Goal: Communication & Community: Answer question/provide support

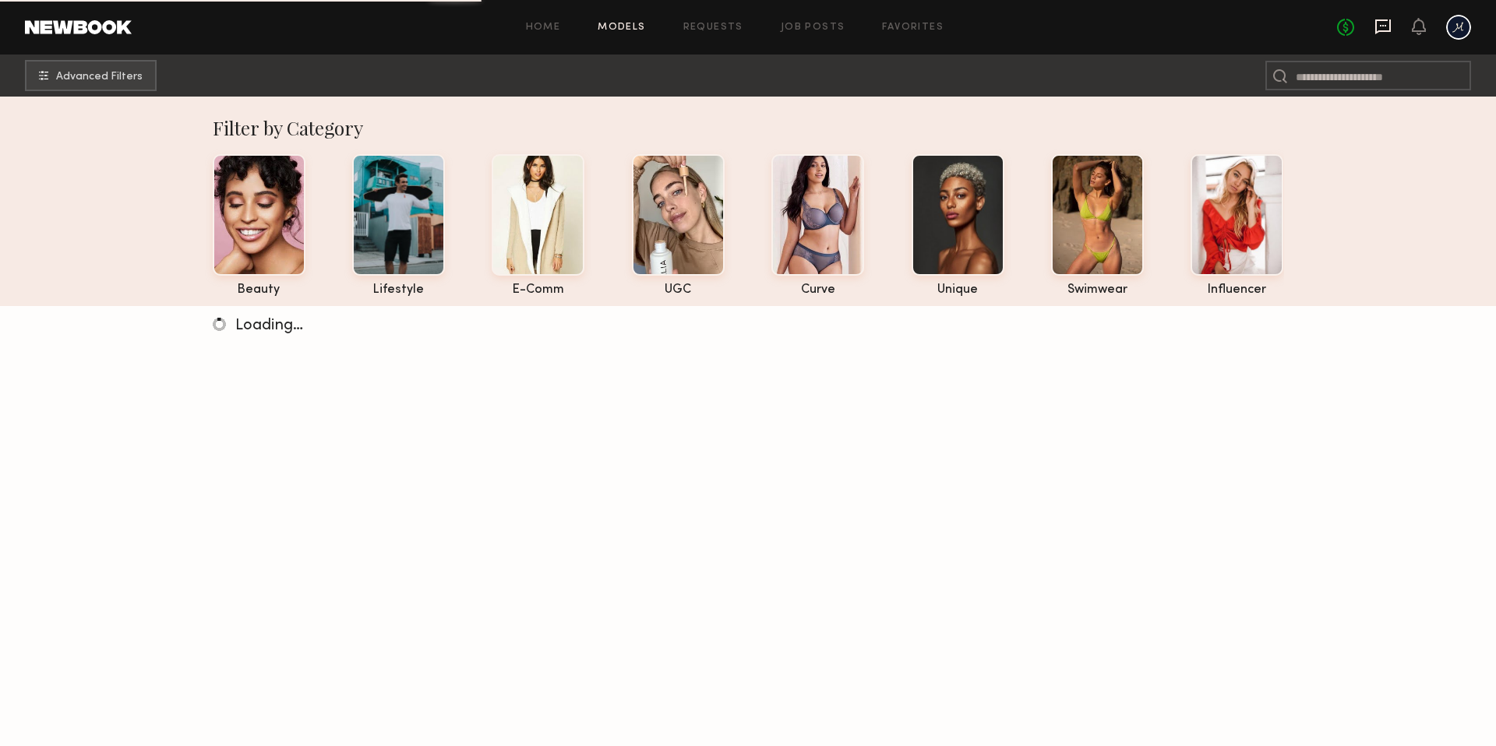
click at [1389, 22] on icon at bounding box center [1383, 26] width 16 height 15
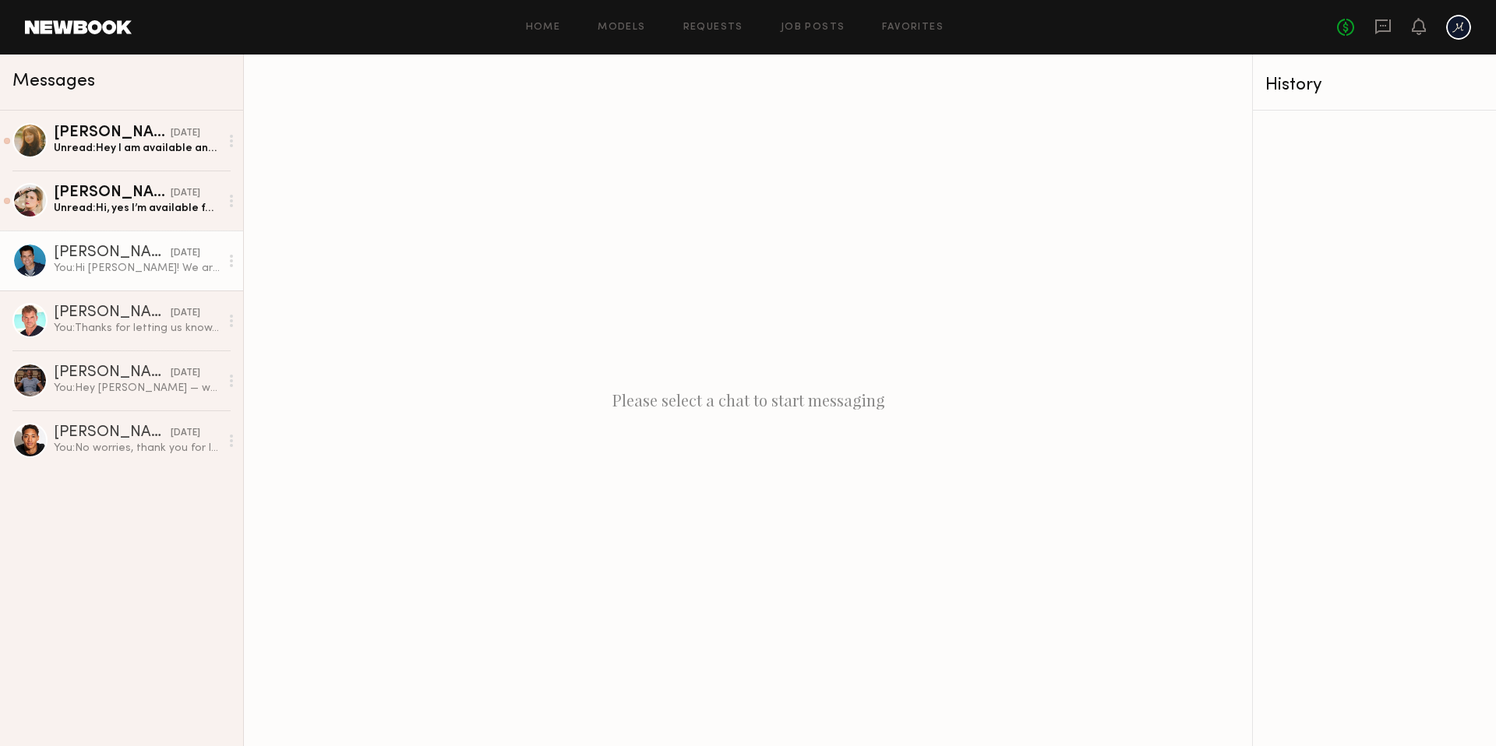
click at [137, 270] on div "You: Hi [PERSON_NAME]! We are looking for talent for a two-day production next …" at bounding box center [137, 268] width 166 height 15
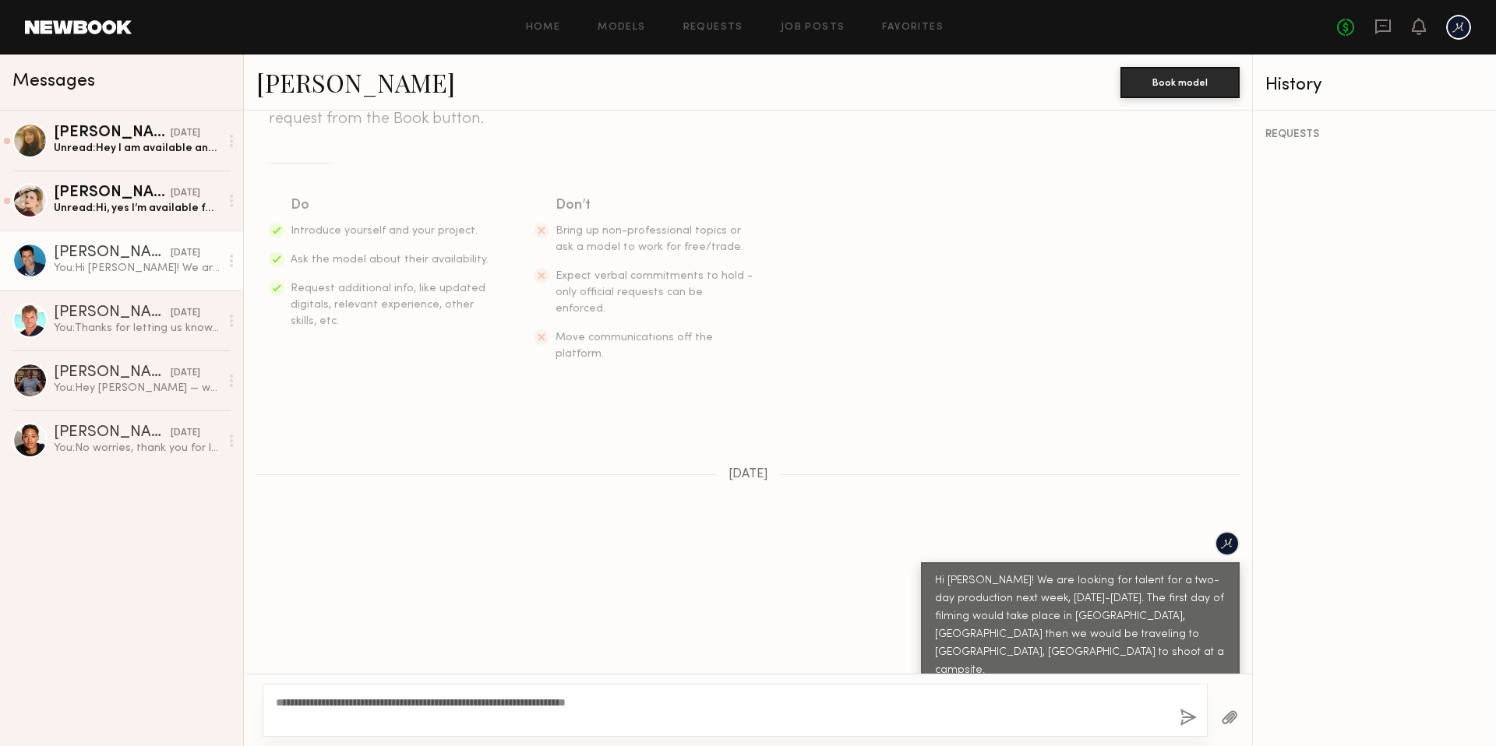
scroll to position [183, 0]
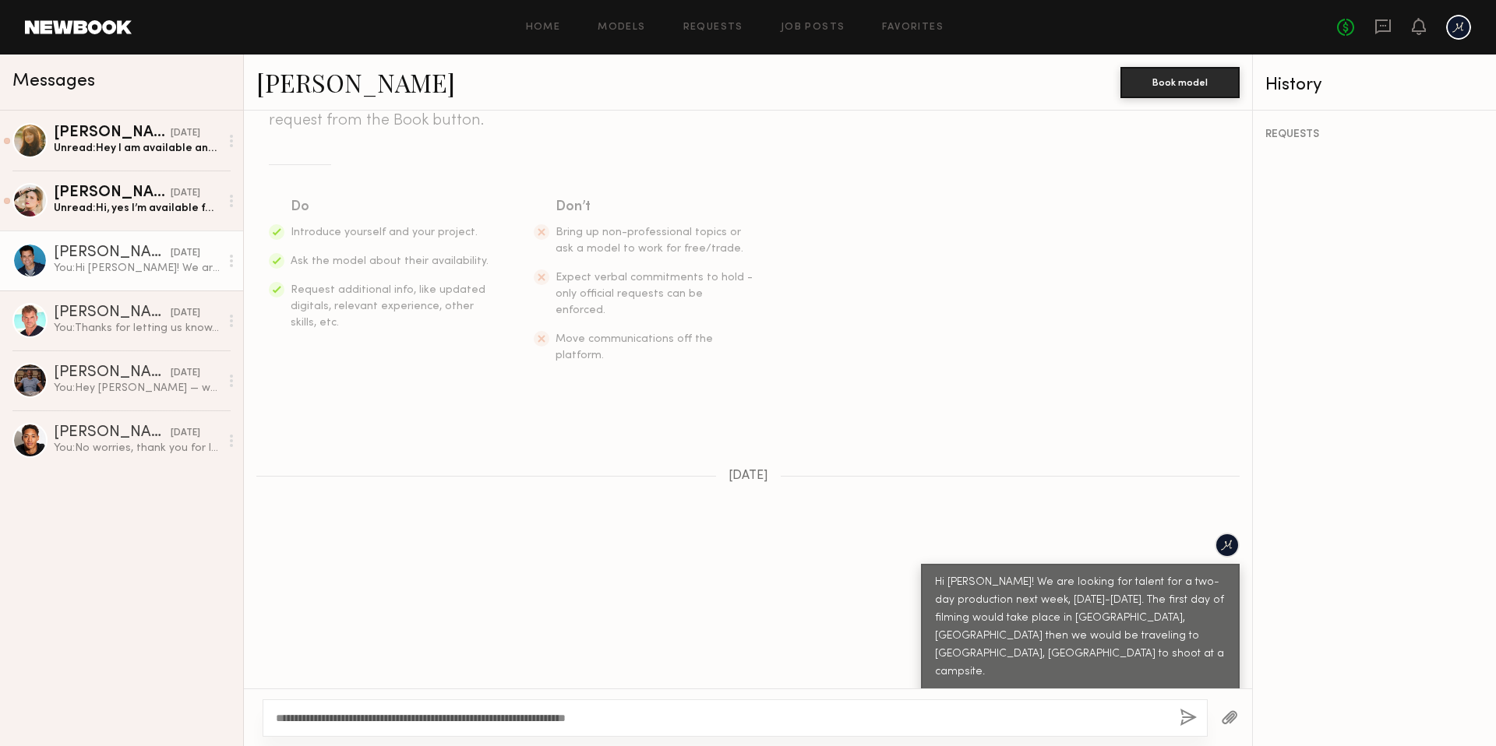
type textarea "**********"
click at [1186, 717] on button "button" at bounding box center [1187, 718] width 17 height 19
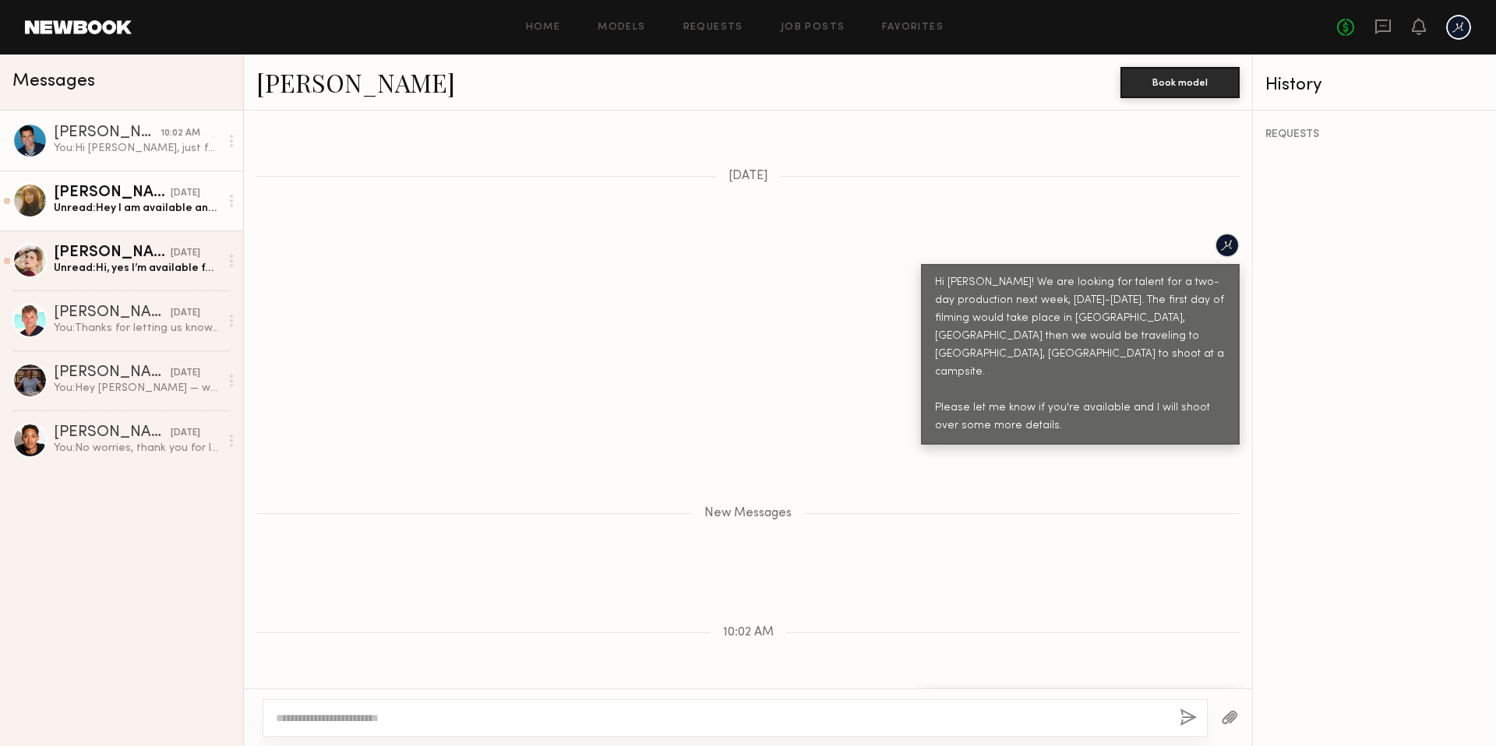
click at [92, 199] on div "[PERSON_NAME]" at bounding box center [112, 193] width 117 height 16
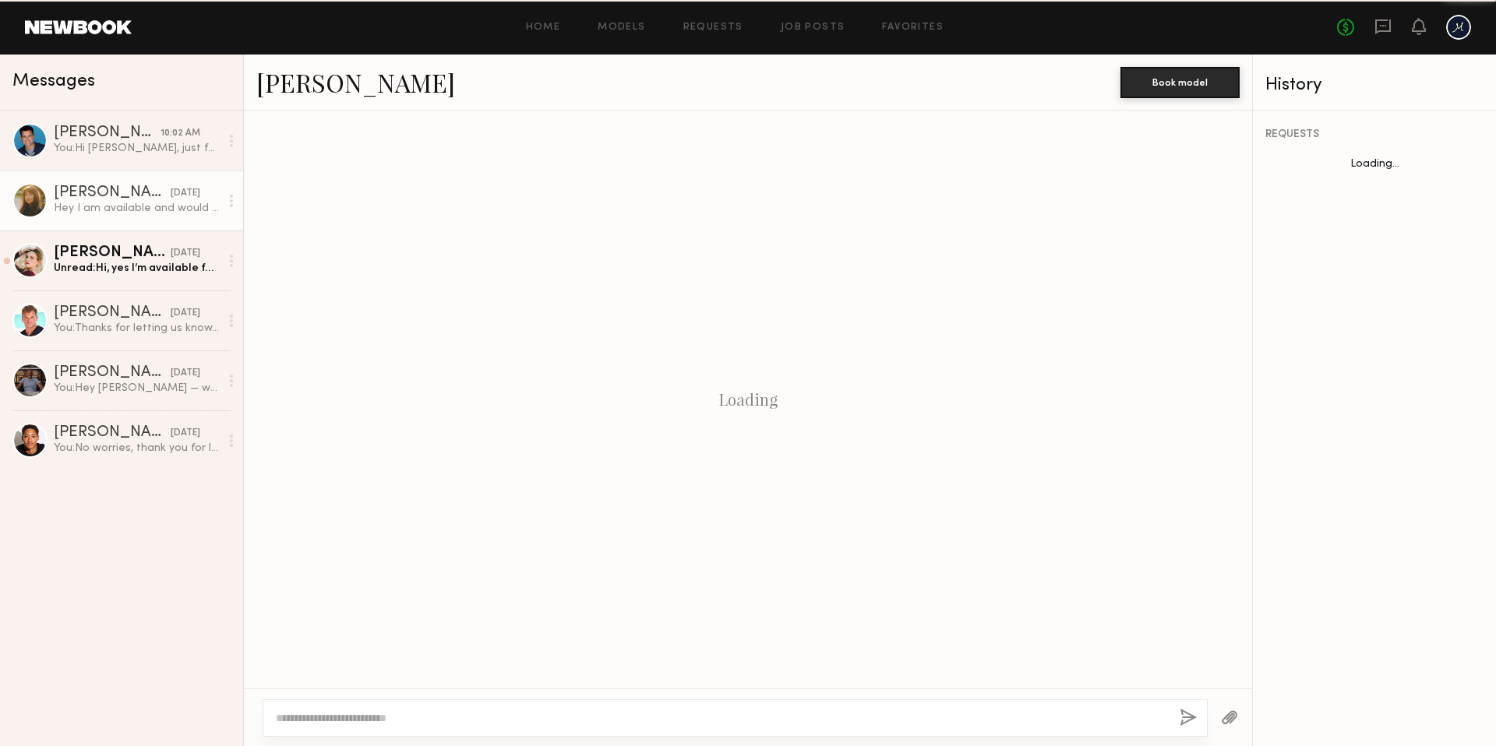
scroll to position [245, 0]
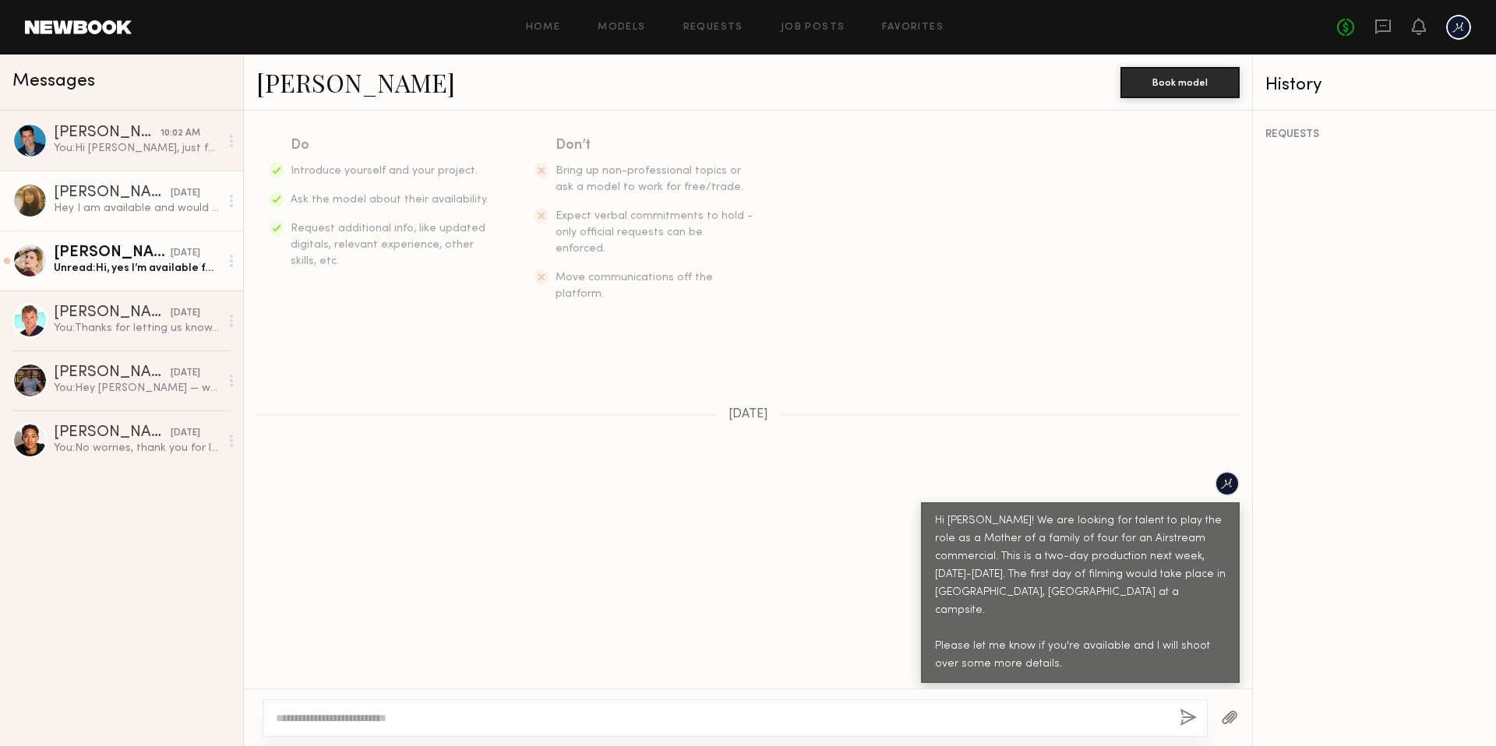
click at [105, 267] on div "Unread: Hi, yes I’m available for those dates" at bounding box center [137, 268] width 166 height 15
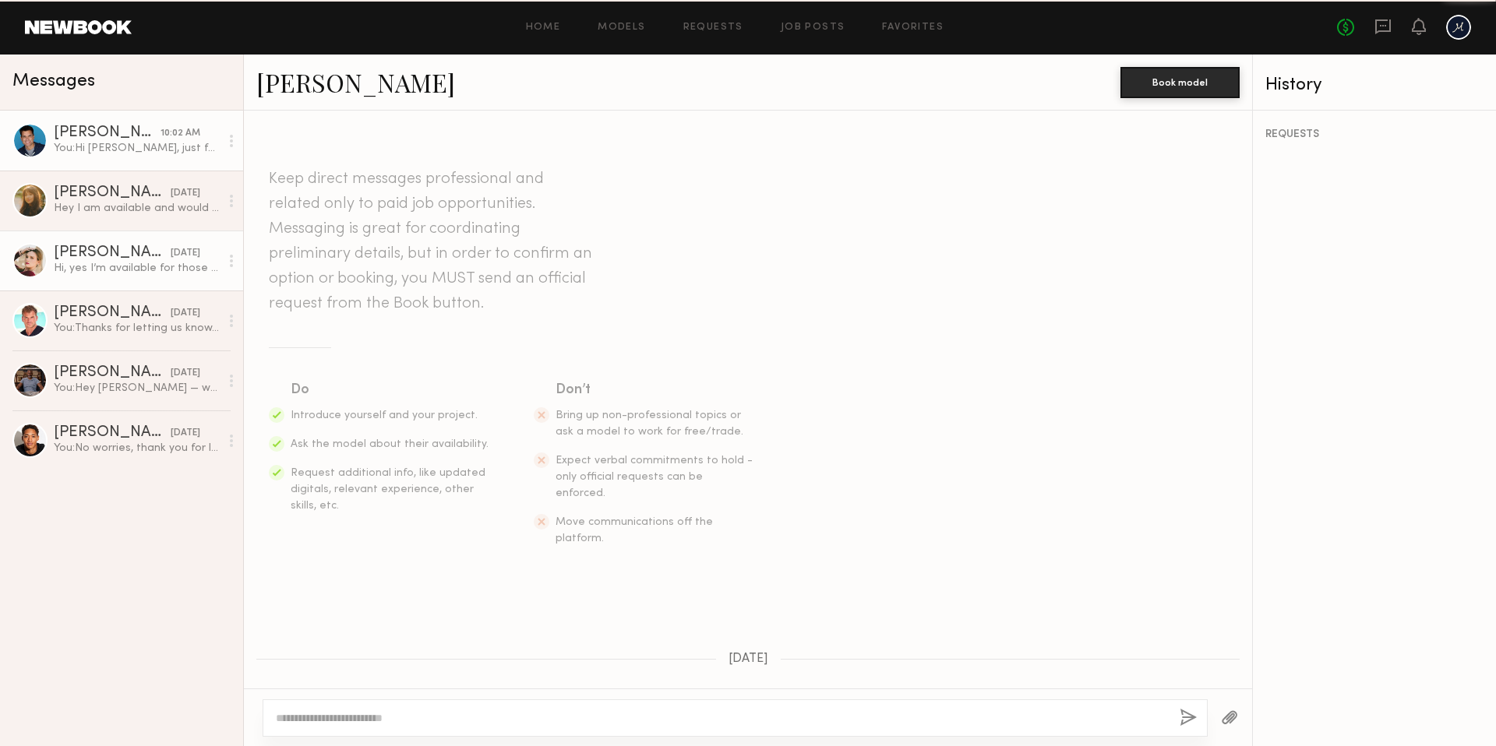
scroll to position [245, 0]
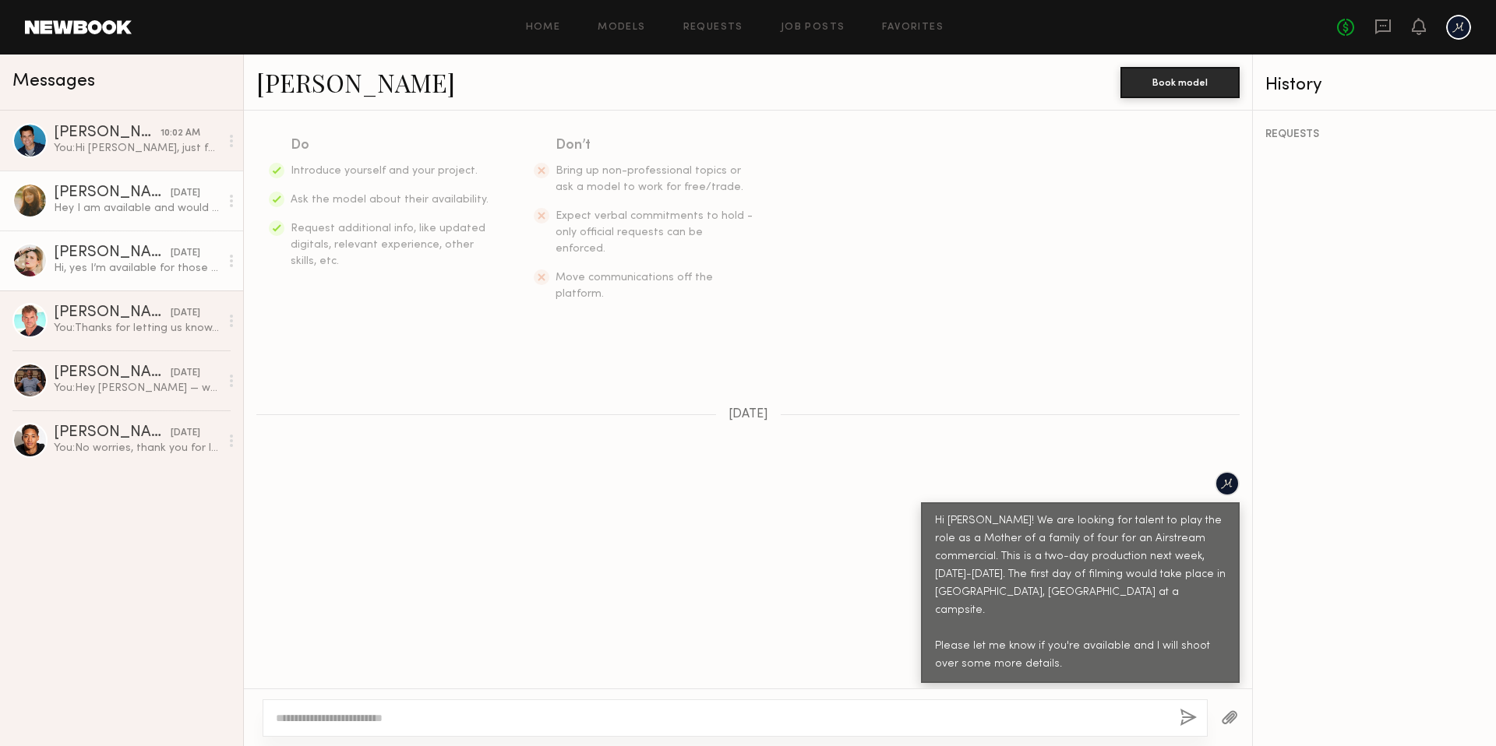
click at [81, 207] on div "Hey I am available and would love to get more details!" at bounding box center [137, 208] width 166 height 15
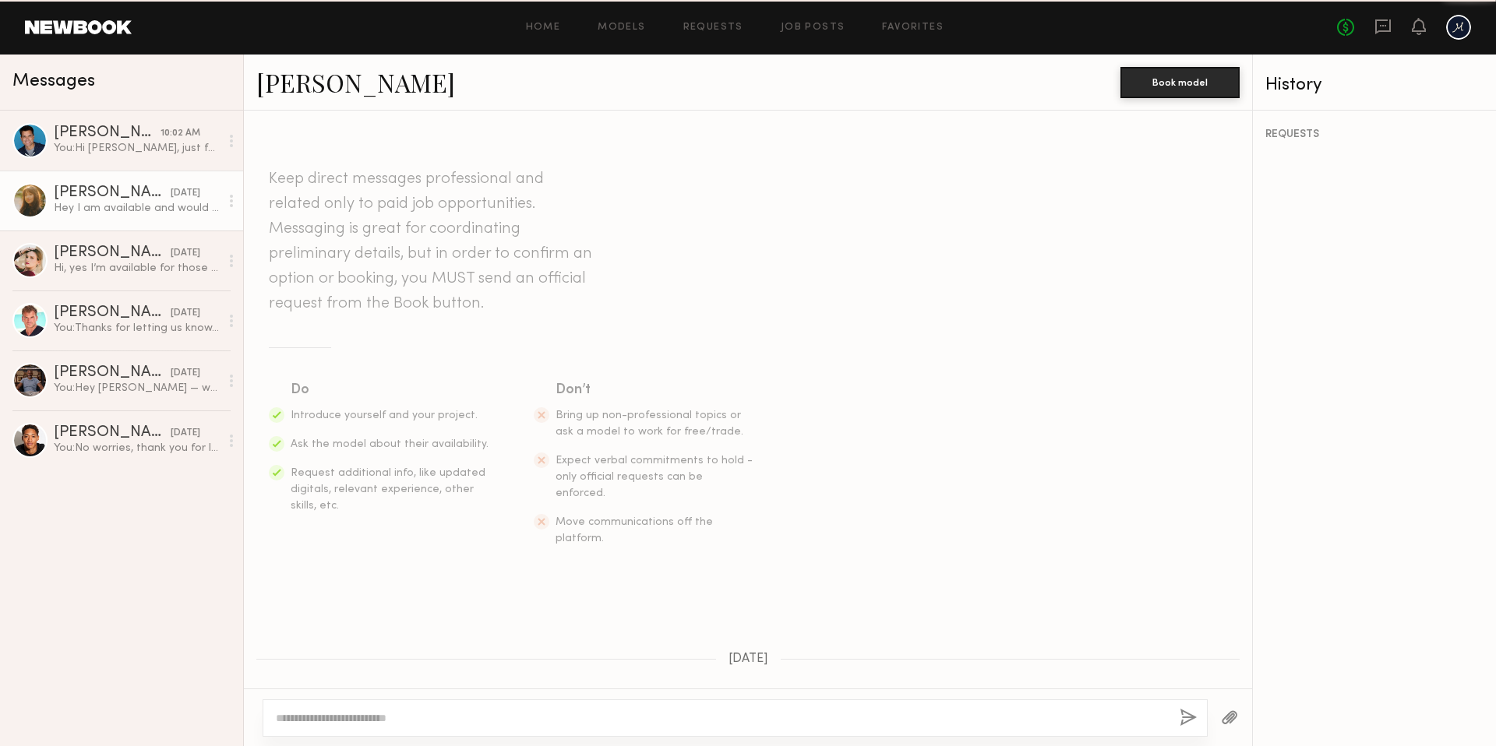
scroll to position [245, 0]
